Goal: Use online tool/utility: Utilize a website feature to perform a specific function

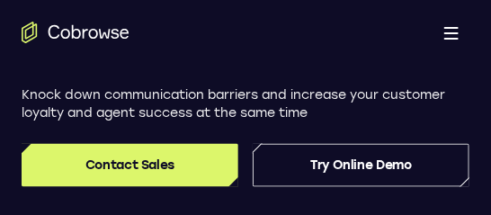
scroll to position [341, 0]
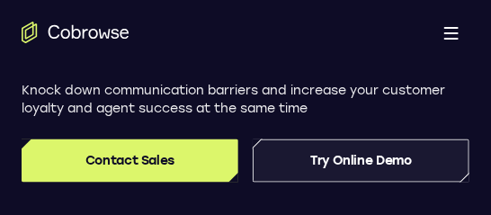
click at [317, 166] on link "Try Online Demo" at bounding box center [361, 160] width 217 height 43
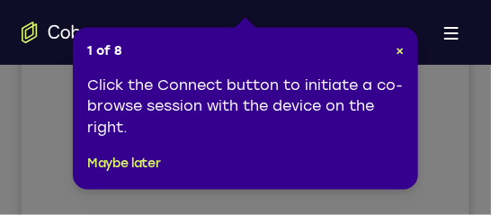
scroll to position [524, 0]
click at [401, 56] on span "×" at bounding box center [400, 50] width 8 height 15
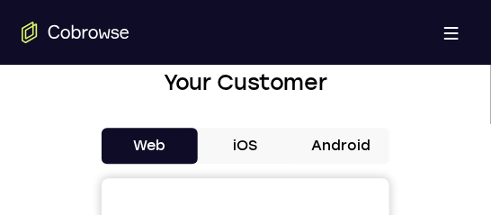
scroll to position [792, 0]
click at [355, 140] on button "Android" at bounding box center [341, 146] width 96 height 36
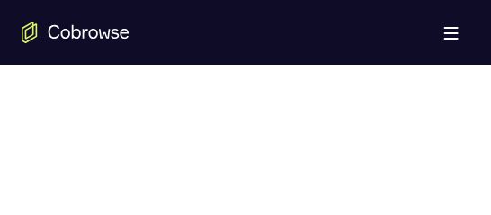
scroll to position [1142, 0]
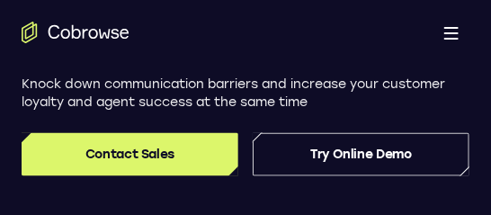
scroll to position [358, 0]
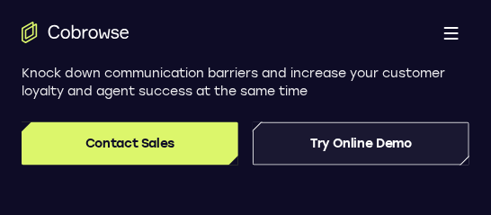
click at [323, 152] on link "Try Online Demo" at bounding box center [361, 143] width 217 height 43
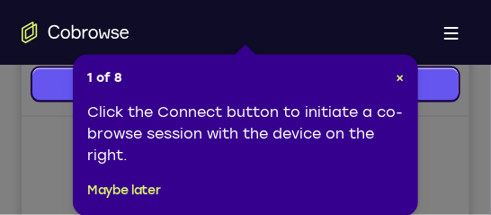
scroll to position [438, 0]
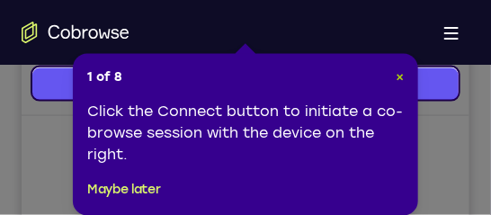
click at [403, 75] on span "×" at bounding box center [400, 76] width 8 height 15
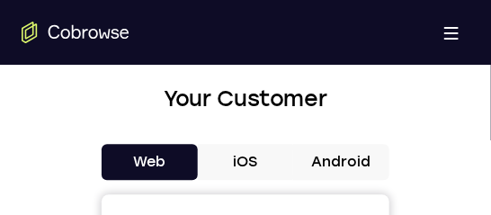
scroll to position [823, 0]
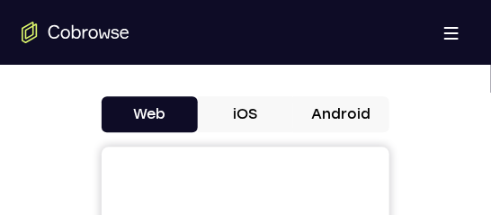
click at [325, 121] on button "Android" at bounding box center [341, 114] width 96 height 36
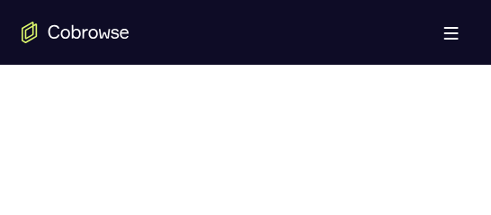
scroll to position [1316, 0]
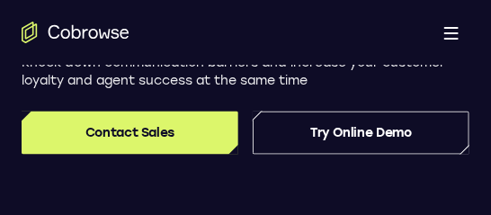
scroll to position [371, 0]
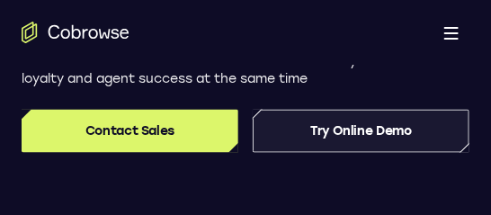
click at [318, 139] on link "Try Online Demo" at bounding box center [361, 131] width 217 height 43
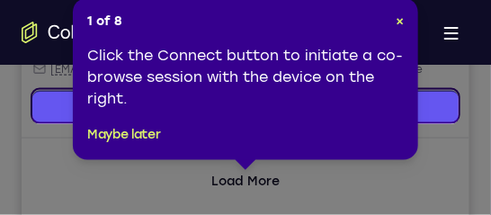
scroll to position [416, 0]
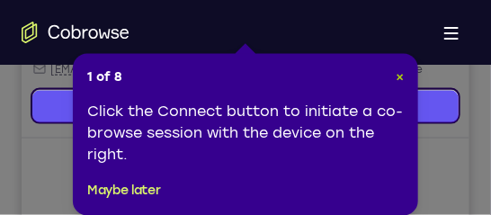
click at [401, 76] on span "×" at bounding box center [400, 76] width 8 height 15
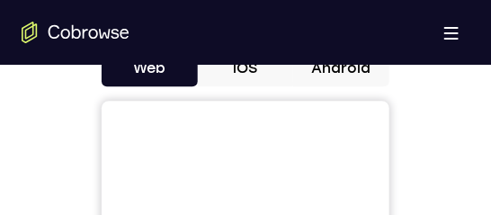
scroll to position [870, 0]
click at [345, 83] on button "Android" at bounding box center [341, 67] width 96 height 36
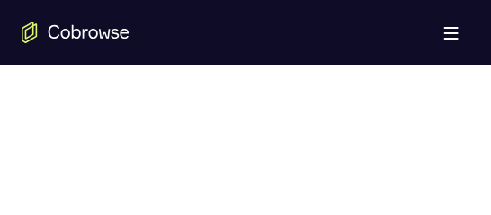
scroll to position [1139, 0]
